Goal: Navigation & Orientation: Find specific page/section

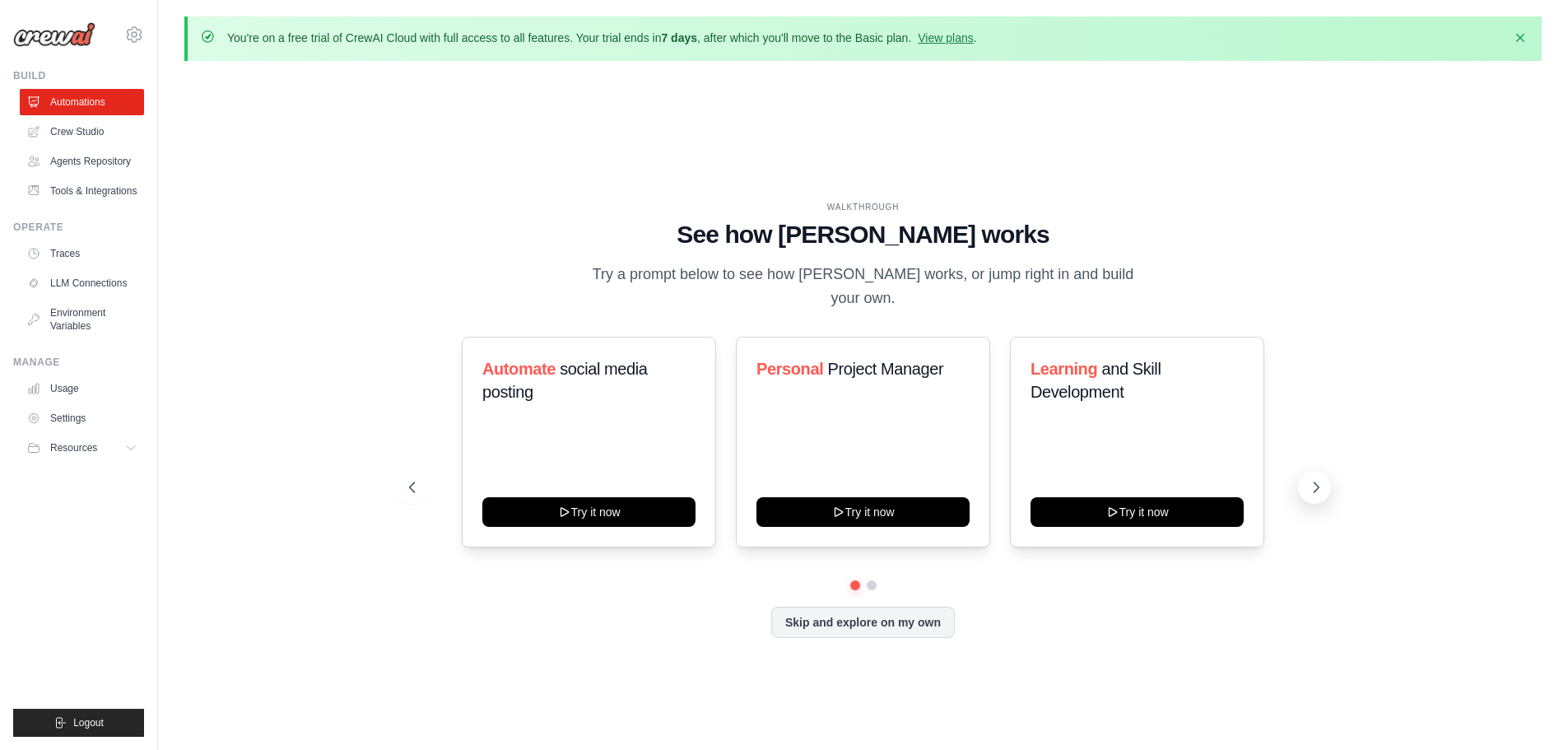
click at [1309, 479] on icon at bounding box center [1316, 487] width 17 height 17
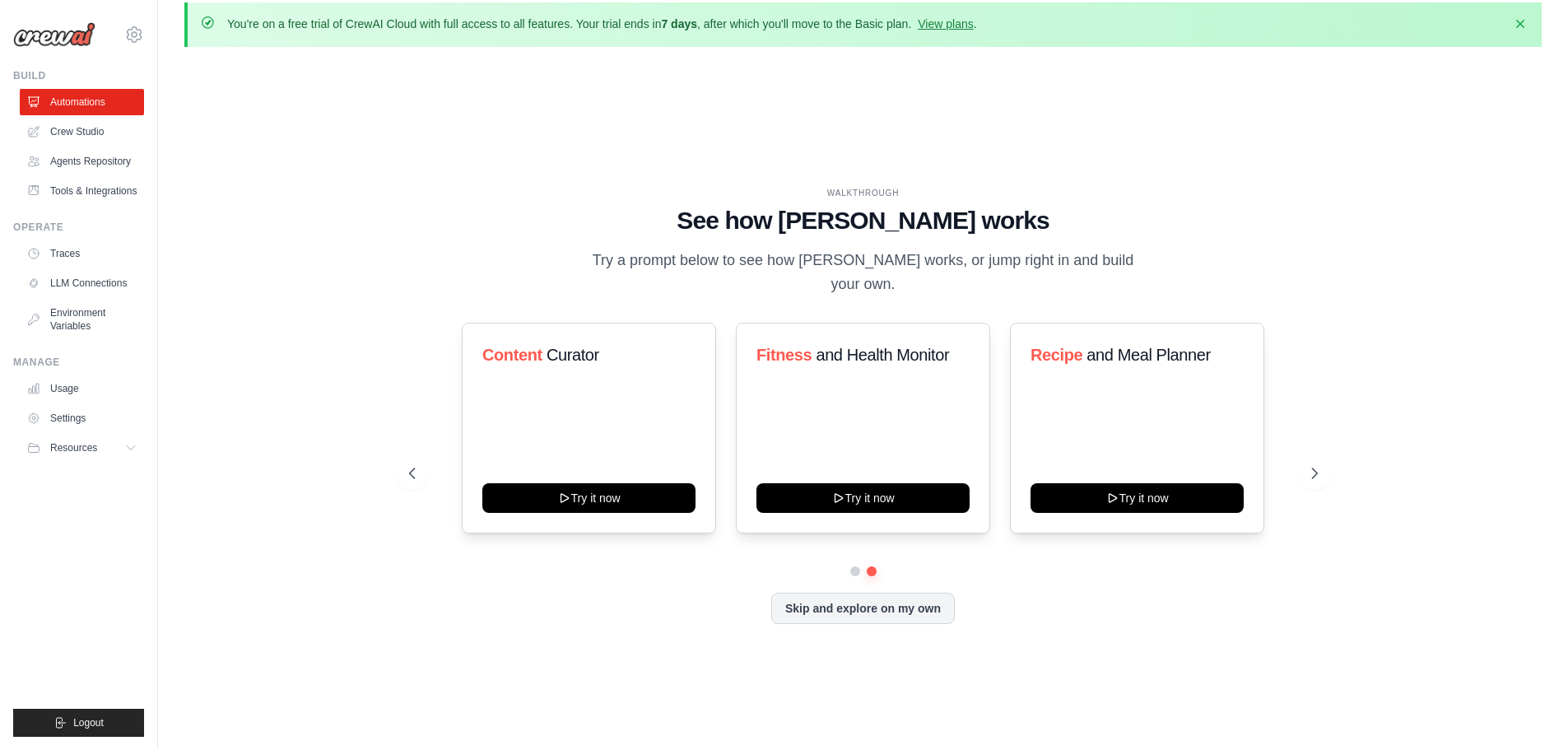
scroll to position [58, 0]
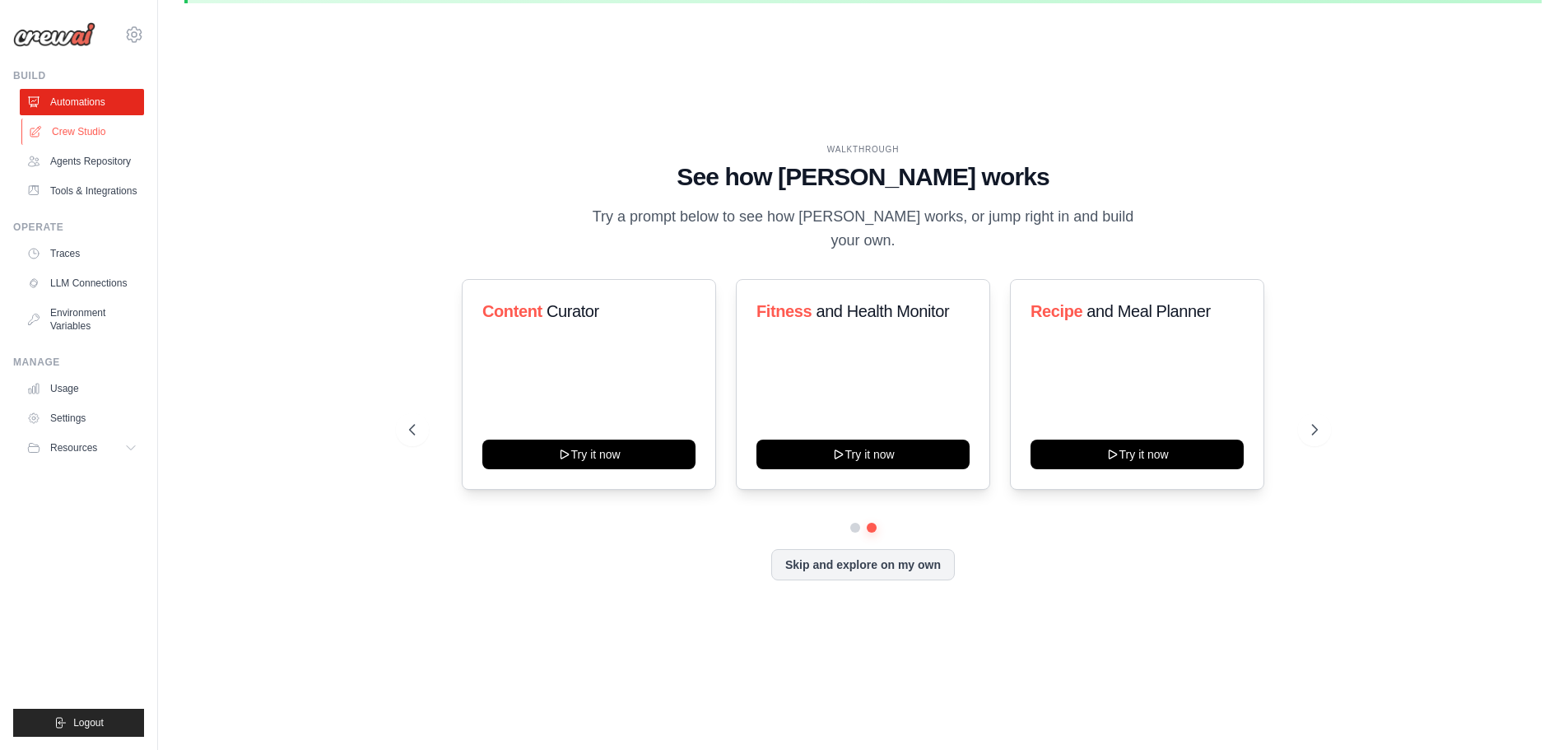
click at [87, 128] on link "Crew Studio" at bounding box center [83, 132] width 124 height 26
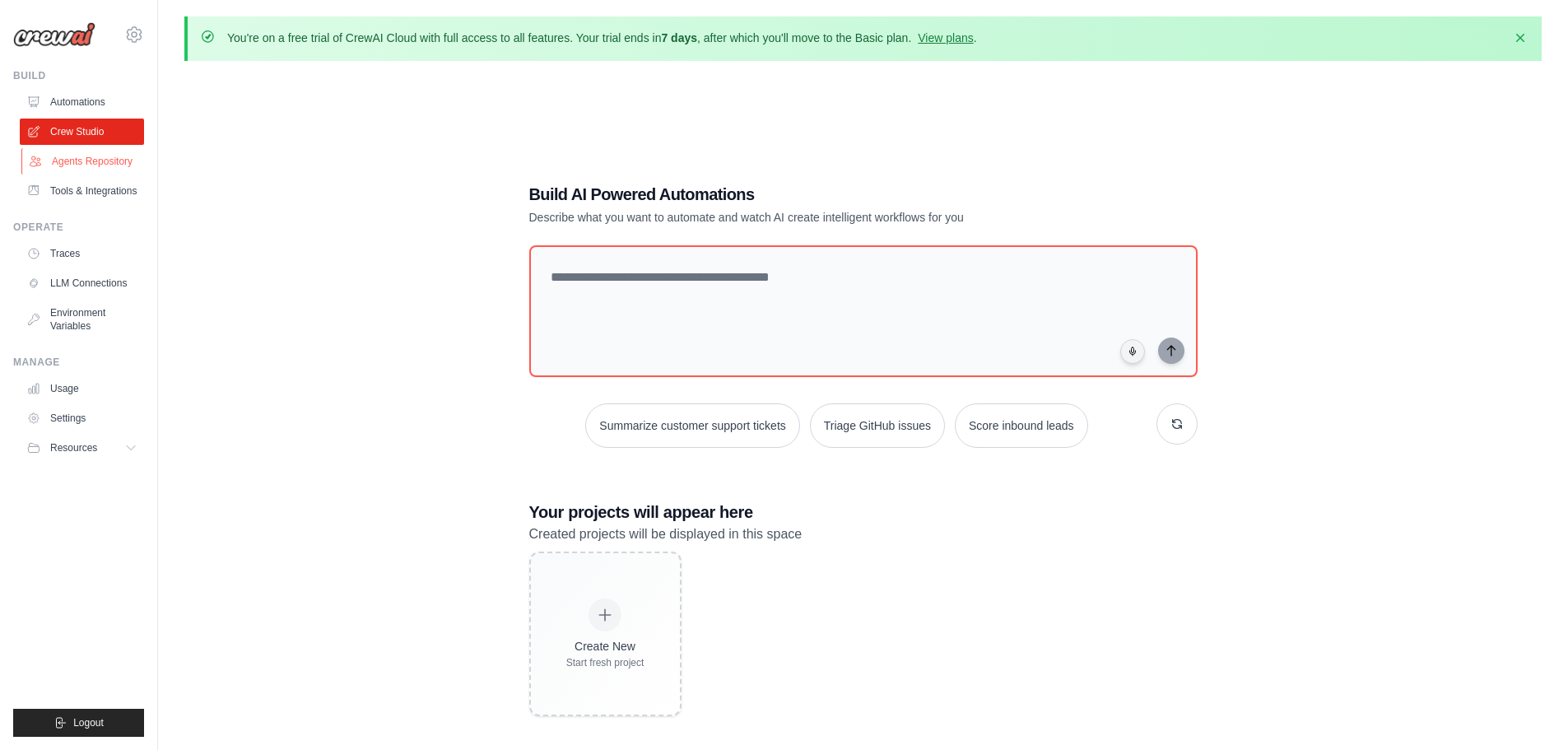
click at [93, 164] on link "Agents Repository" at bounding box center [83, 161] width 124 height 26
